Goal: Task Accomplishment & Management: Complete application form

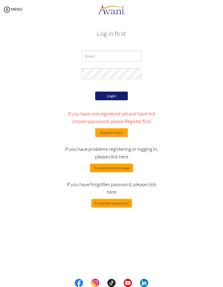
click at [119, 129] on button "Register here" at bounding box center [111, 132] width 33 height 9
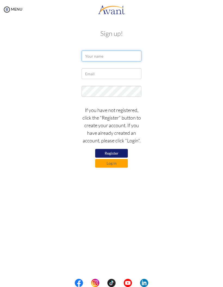
click at [90, 60] on input "text" at bounding box center [112, 56] width 60 height 11
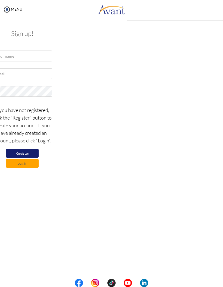
click at [91, 57] on div "My Status What is the next step? We would like you to watch the introductory vi…" at bounding box center [111, 162] width 223 height 287
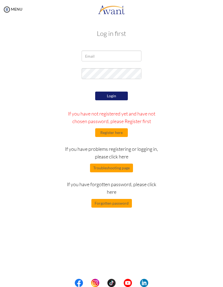
click at [103, 130] on button "Register here" at bounding box center [111, 132] width 33 height 9
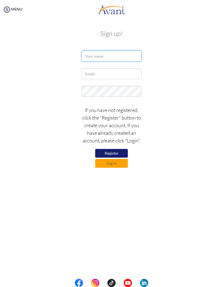
click at [91, 56] on input "text" at bounding box center [112, 56] width 60 height 11
click at [104, 151] on button "Register" at bounding box center [111, 153] width 33 height 9
click at [89, 51] on input "text" at bounding box center [112, 56] width 60 height 11
type input "K"
type input "Lyka Irene"
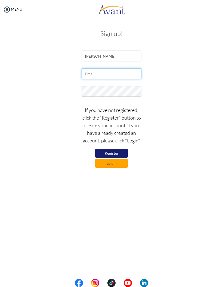
click at [89, 73] on input "text" at bounding box center [112, 73] width 60 height 11
type input "[EMAIL_ADDRESS][DOMAIN_NAME]"
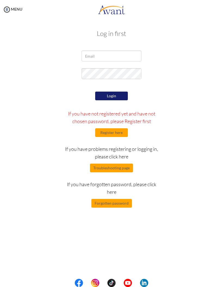
click at [106, 132] on button "Register here" at bounding box center [111, 132] width 33 height 9
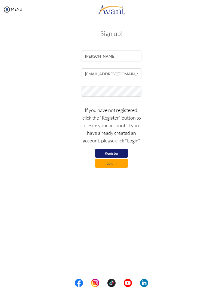
click at [120, 151] on button "Register" at bounding box center [111, 153] width 33 height 9
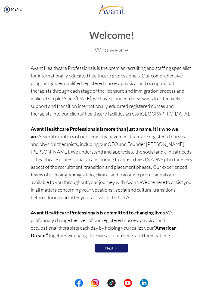
click at [125, 247] on link "Next →" at bounding box center [111, 248] width 33 height 9
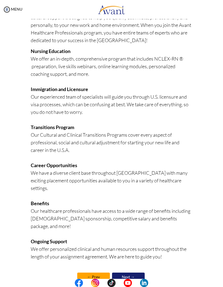
scroll to position [64, 0]
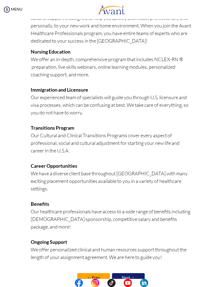
click at [135, 273] on link "Next →" at bounding box center [128, 277] width 33 height 9
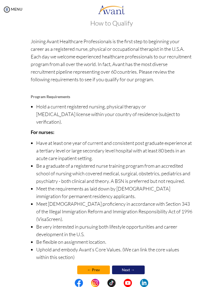
scroll to position [10, 0]
click at [135, 266] on link "Next →" at bounding box center [128, 270] width 33 height 9
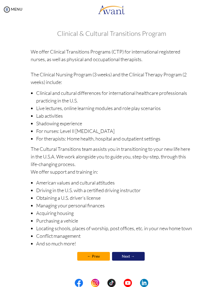
click at [134, 259] on link "Next →" at bounding box center [128, 256] width 33 height 9
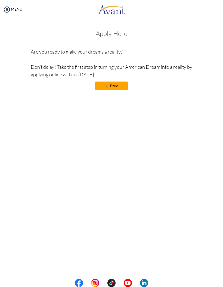
click at [106, 84] on link "← Prev" at bounding box center [111, 86] width 33 height 9
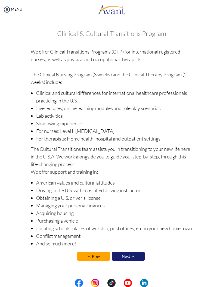
click at [142, 253] on link "Next →" at bounding box center [128, 256] width 33 height 9
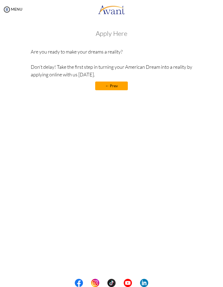
click at [7, 6] on img at bounding box center [7, 9] width 8 height 8
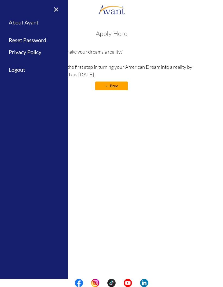
click at [16, 65] on link "Logout" at bounding box center [34, 70] width 68 height 12
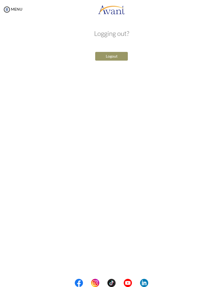
click at [103, 56] on button "Logout" at bounding box center [111, 56] width 33 height 9
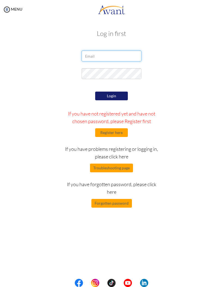
click at [92, 54] on input "email" at bounding box center [112, 56] width 60 height 11
type input "[EMAIL_ADDRESS][DOMAIN_NAME]"
click at [101, 94] on button "Login" at bounding box center [111, 96] width 33 height 9
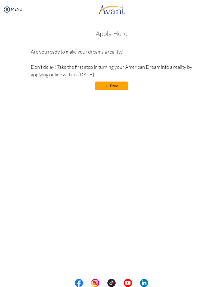
click at [7, 6] on img at bounding box center [7, 9] width 8 height 8
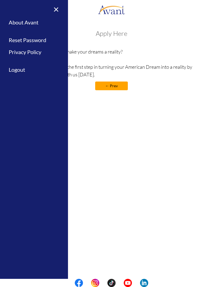
click at [24, 24] on link "About Avant" at bounding box center [34, 22] width 68 height 12
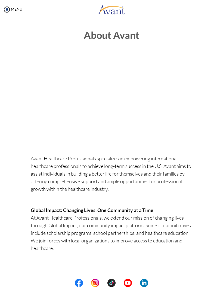
scroll to position [0, 0]
click at [0, 0] on div at bounding box center [0, 0] width 0 height 0
click at [6, 9] on img at bounding box center [7, 9] width 8 height 8
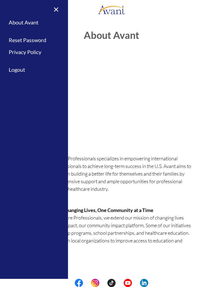
click at [191, 187] on p "Avant Healthcare Professionals specializes in empowering international healthca…" at bounding box center [112, 178] width 162 height 46
click at [193, 199] on div "Avant Healthcare Professionals specializes in empowering international healthca…" at bounding box center [112, 128] width 170 height 149
click at [177, 192] on p "Avant Healthcare Professionals specializes in empowering international healthca…" at bounding box center [112, 178] width 162 height 46
click at [55, 9] on link "×" at bounding box center [53, 9] width 17 height 18
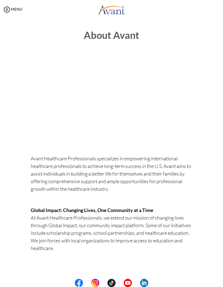
click at [8, 8] on img at bounding box center [7, 9] width 8 height 8
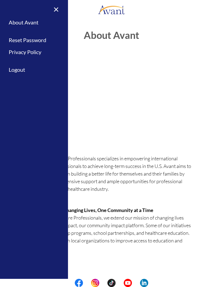
click at [39, 54] on link "Privacy Policy" at bounding box center [34, 52] width 68 height 12
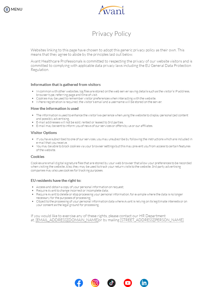
click at [5, 4] on div "MENU" at bounding box center [11, 143] width 22 height 287
click at [6, 10] on img at bounding box center [7, 9] width 8 height 8
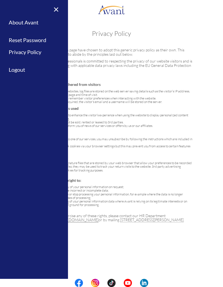
click at [31, 37] on link "Reset Password" at bounding box center [34, 40] width 68 height 12
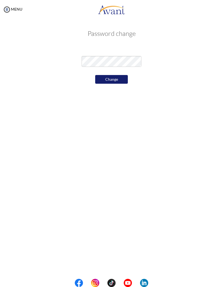
click at [7, 4] on div "MENU" at bounding box center [11, 143] width 22 height 287
click at [8, 7] on img at bounding box center [7, 9] width 8 height 8
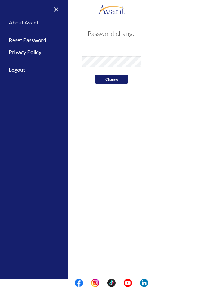
click at [22, 20] on link "About Avant" at bounding box center [34, 22] width 68 height 12
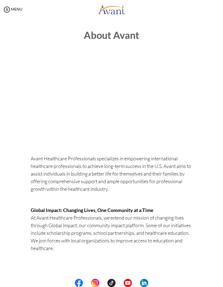
click at [8, 9] on body "Maintenance break. Please come back in 2 hours. MENU My Status What is the next…" at bounding box center [111, 143] width 223 height 287
click at [8, 10] on img at bounding box center [7, 9] width 8 height 8
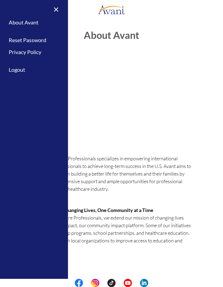
click at [18, 70] on link "Logout" at bounding box center [34, 70] width 68 height 12
